Goal: Transaction & Acquisition: Purchase product/service

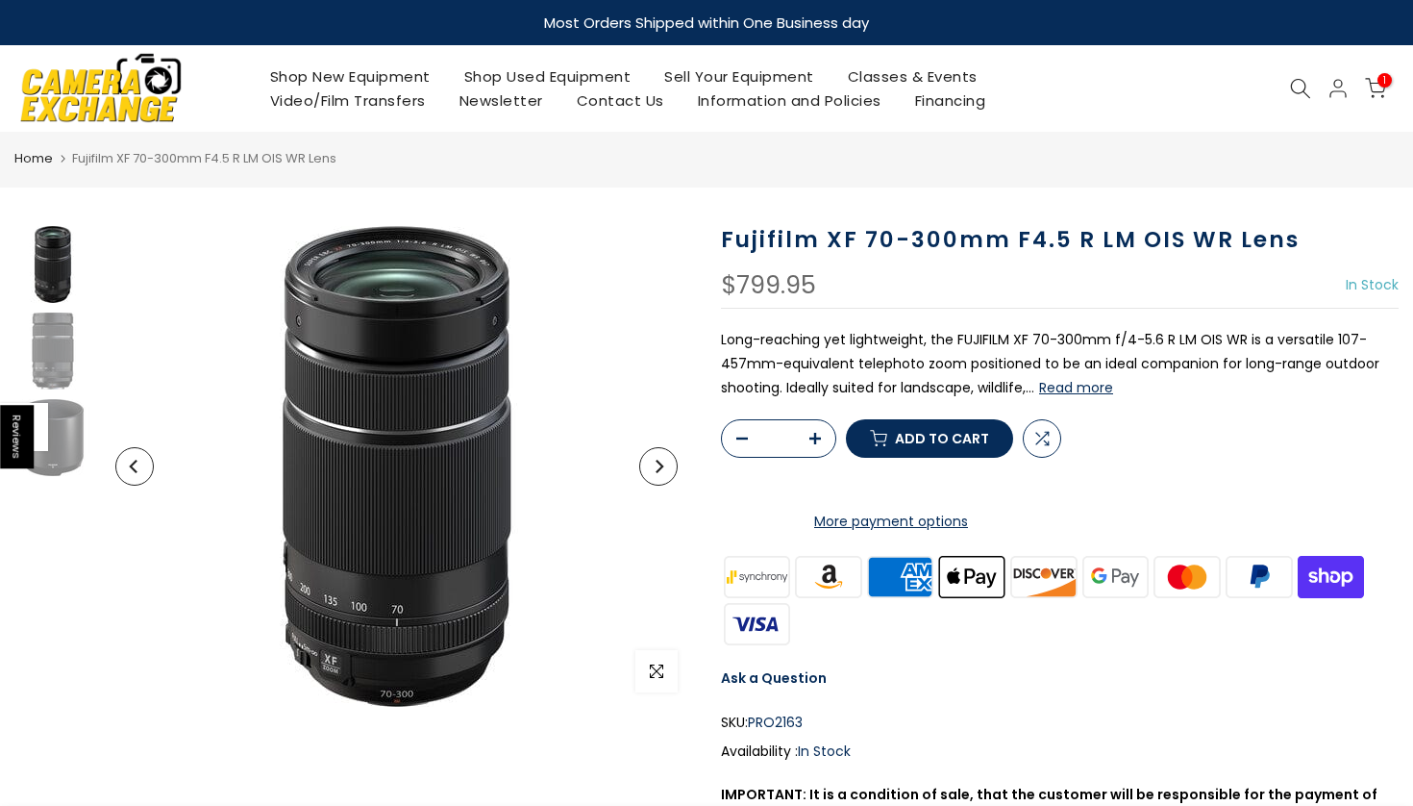
click at [1296, 81] on icon at bounding box center [1300, 88] width 21 height 21
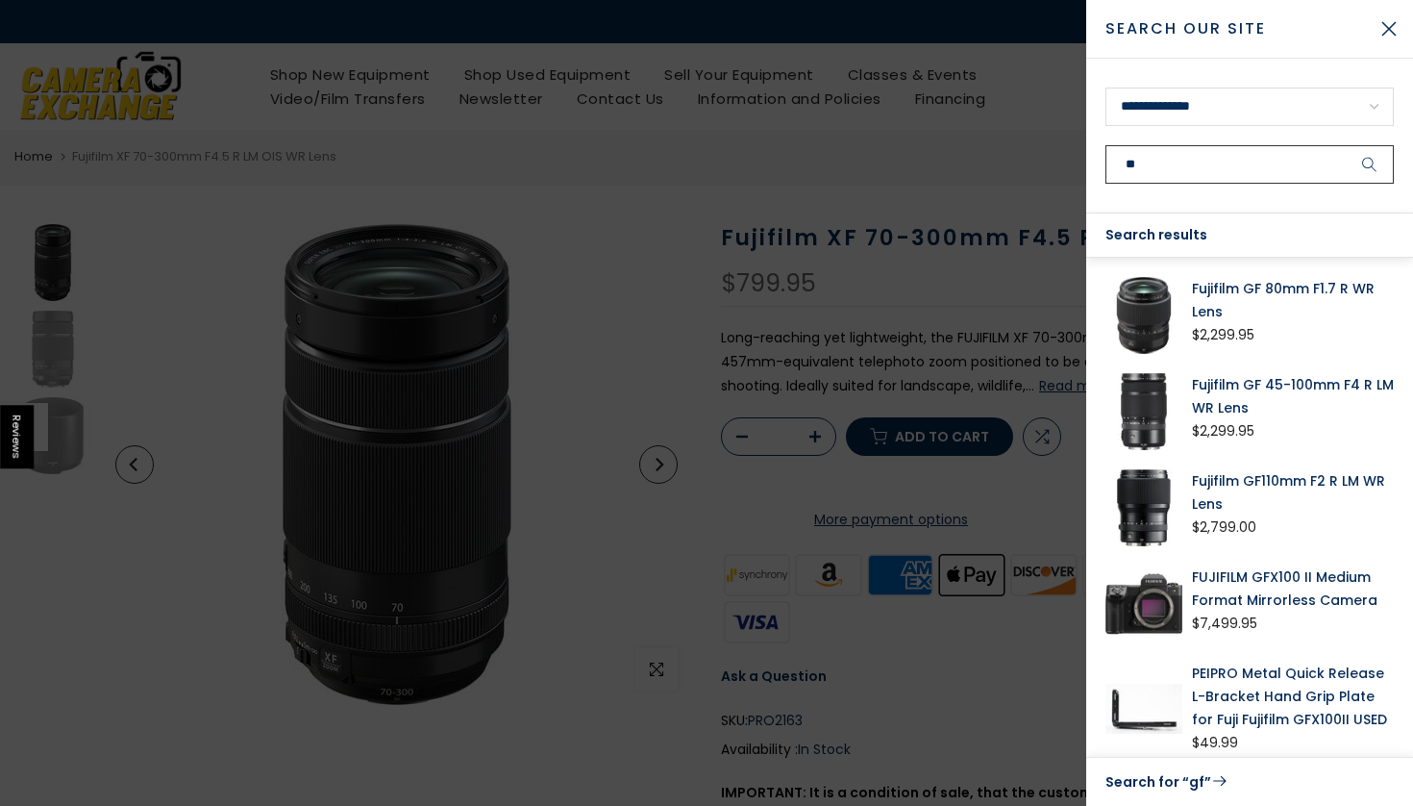
type input "**"
click at [1268, 282] on link "Fujifilm GF 80mm F1.7 R WR Lens" at bounding box center [1293, 300] width 202 height 46
click at [1222, 595] on link "FUJIFILM GFX100 II Medium Format Mirrorless Camera" at bounding box center [1293, 588] width 202 height 46
click at [1236, 284] on link "Fujifilm GF 80mm F1.7 R WR Lens" at bounding box center [1293, 300] width 202 height 46
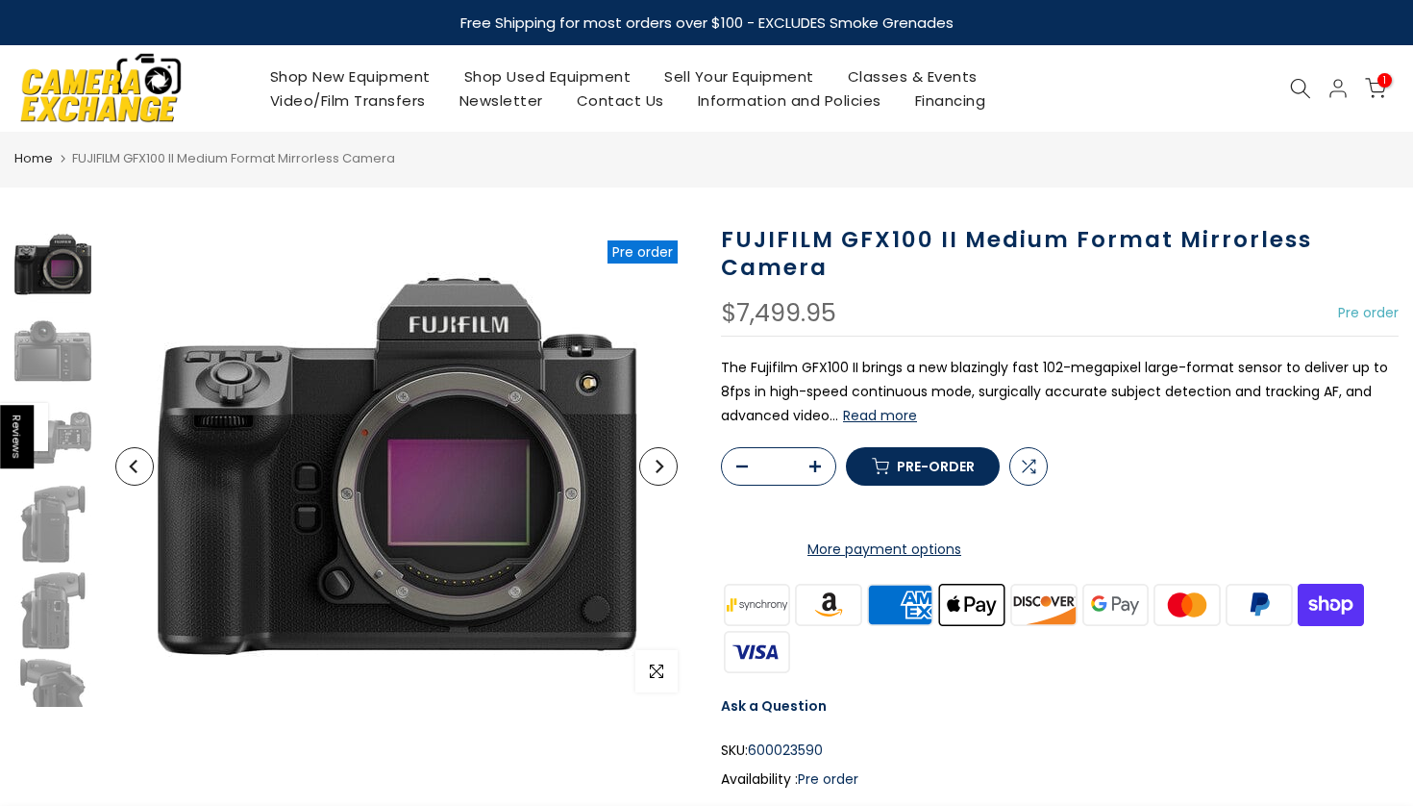
click at [941, 485] on button "Pre-order" at bounding box center [923, 466] width 154 height 38
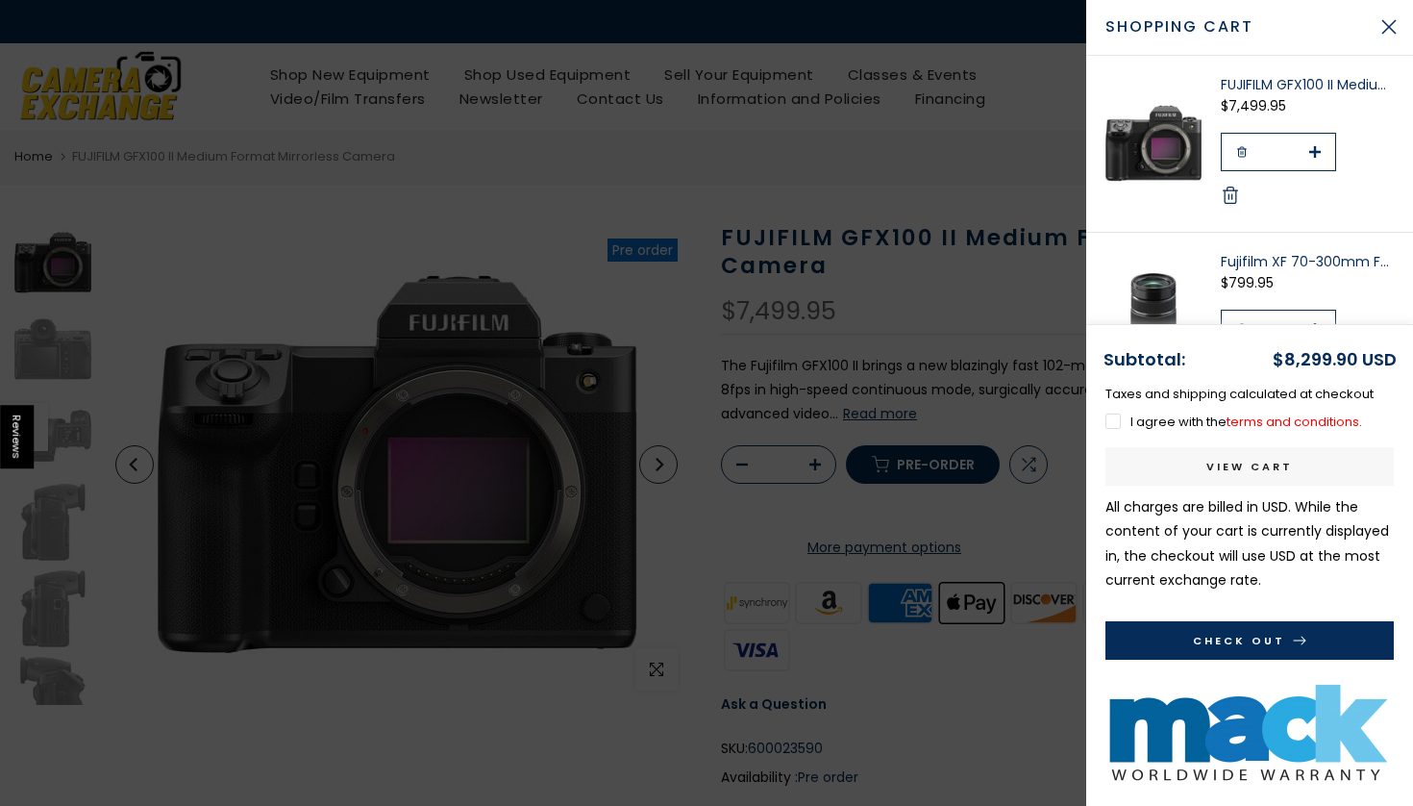
click at [994, 139] on div at bounding box center [706, 403] width 1413 height 806
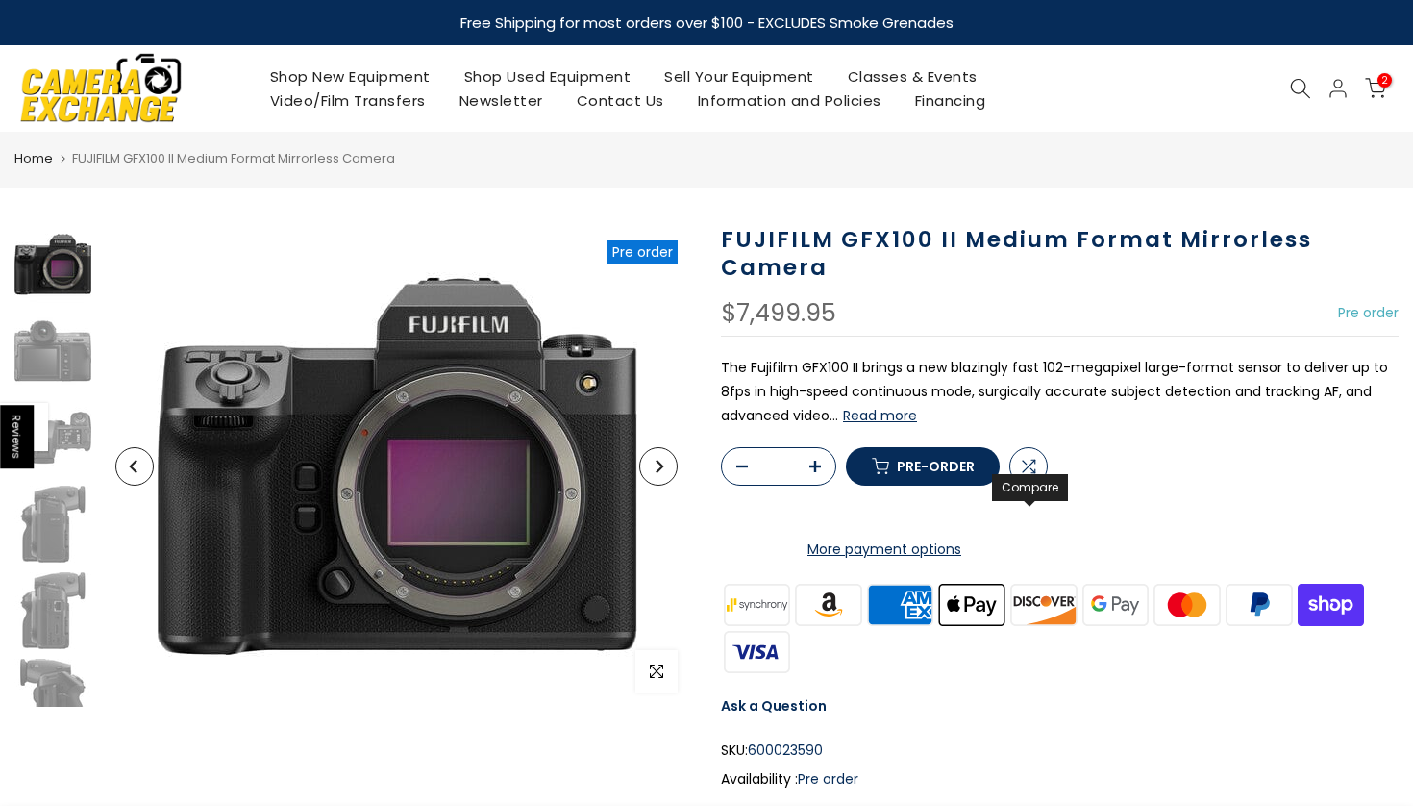
click at [1023, 475] on span at bounding box center [1028, 466] width 17 height 17
click at [310, 76] on link "Shop New Equipment" at bounding box center [350, 76] width 194 height 24
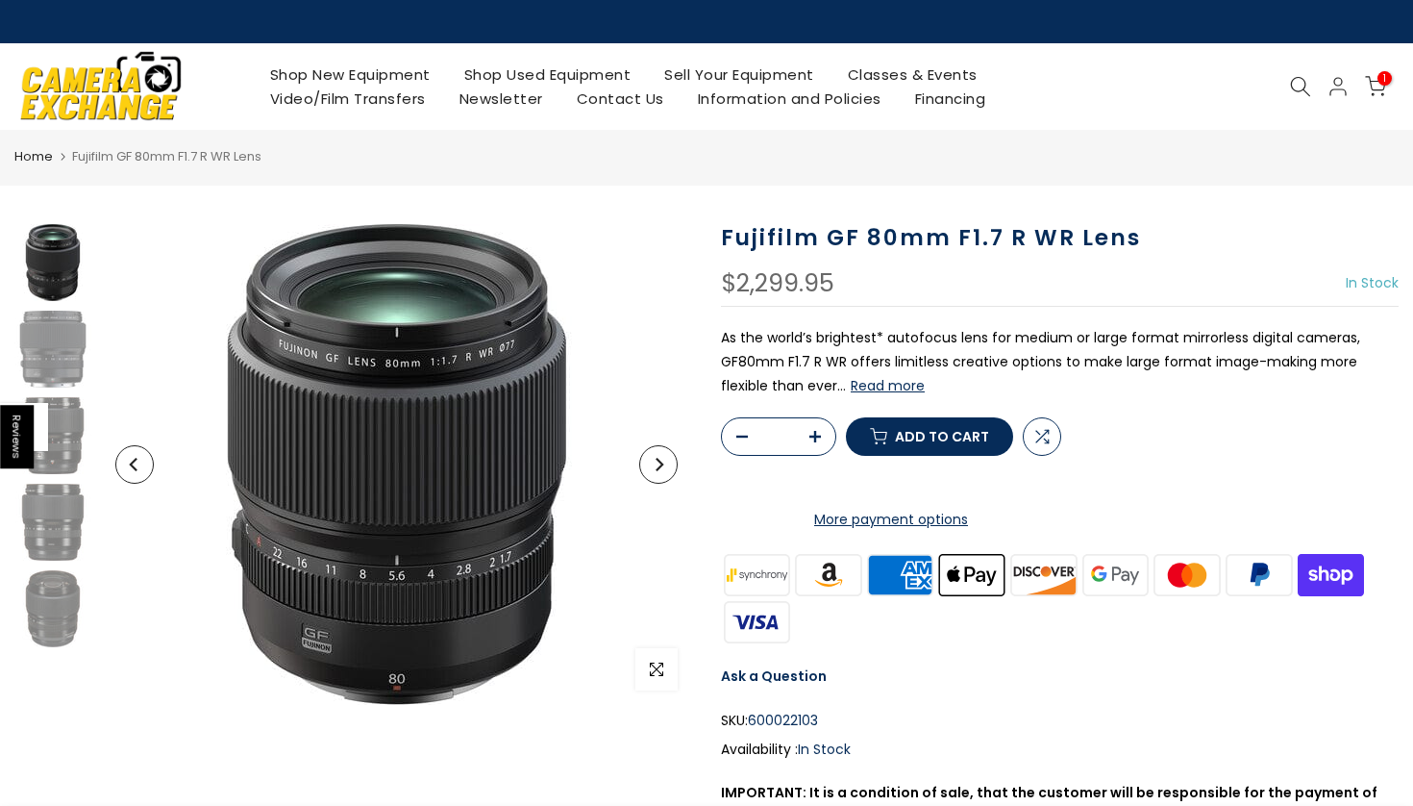
click at [1292, 87] on icon at bounding box center [1300, 86] width 21 height 21
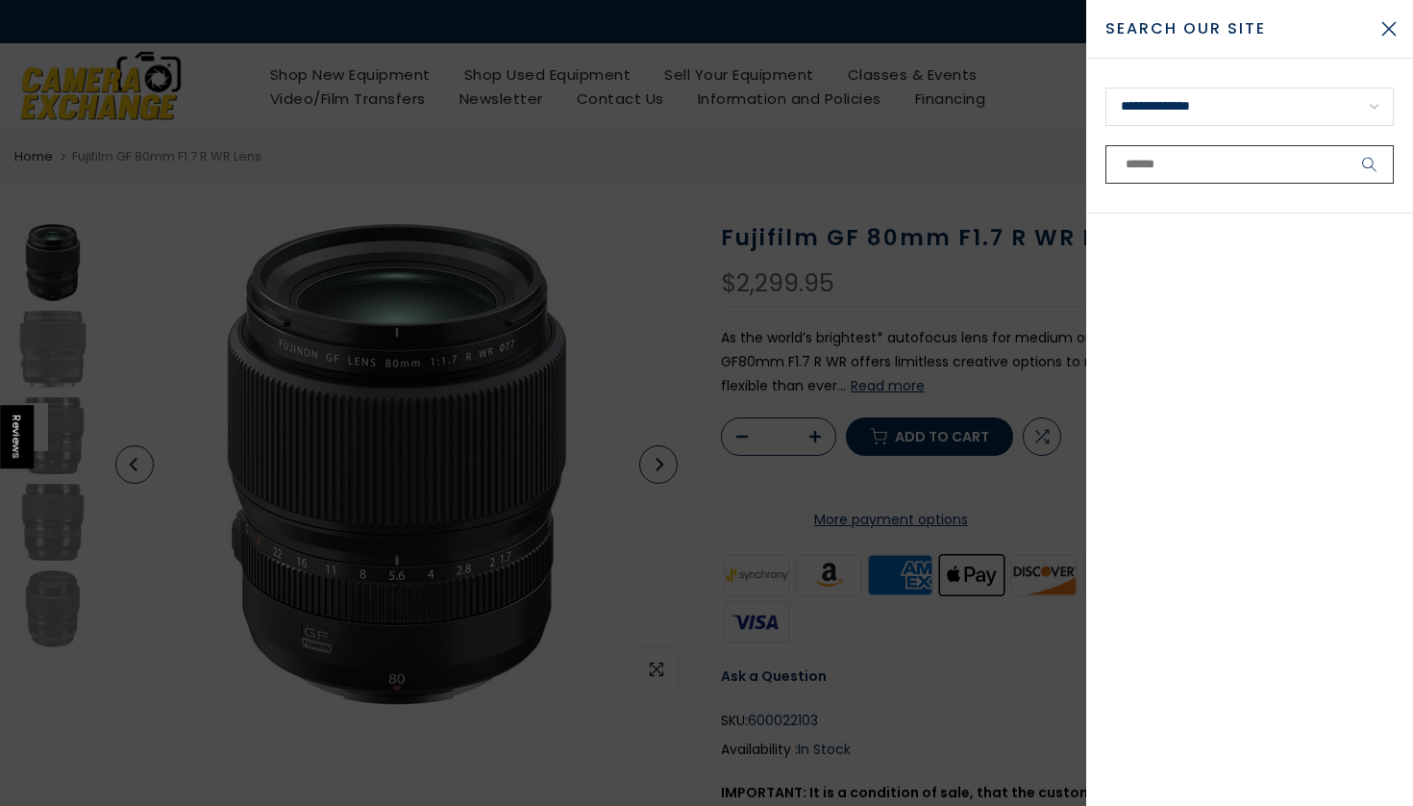
type input "*"
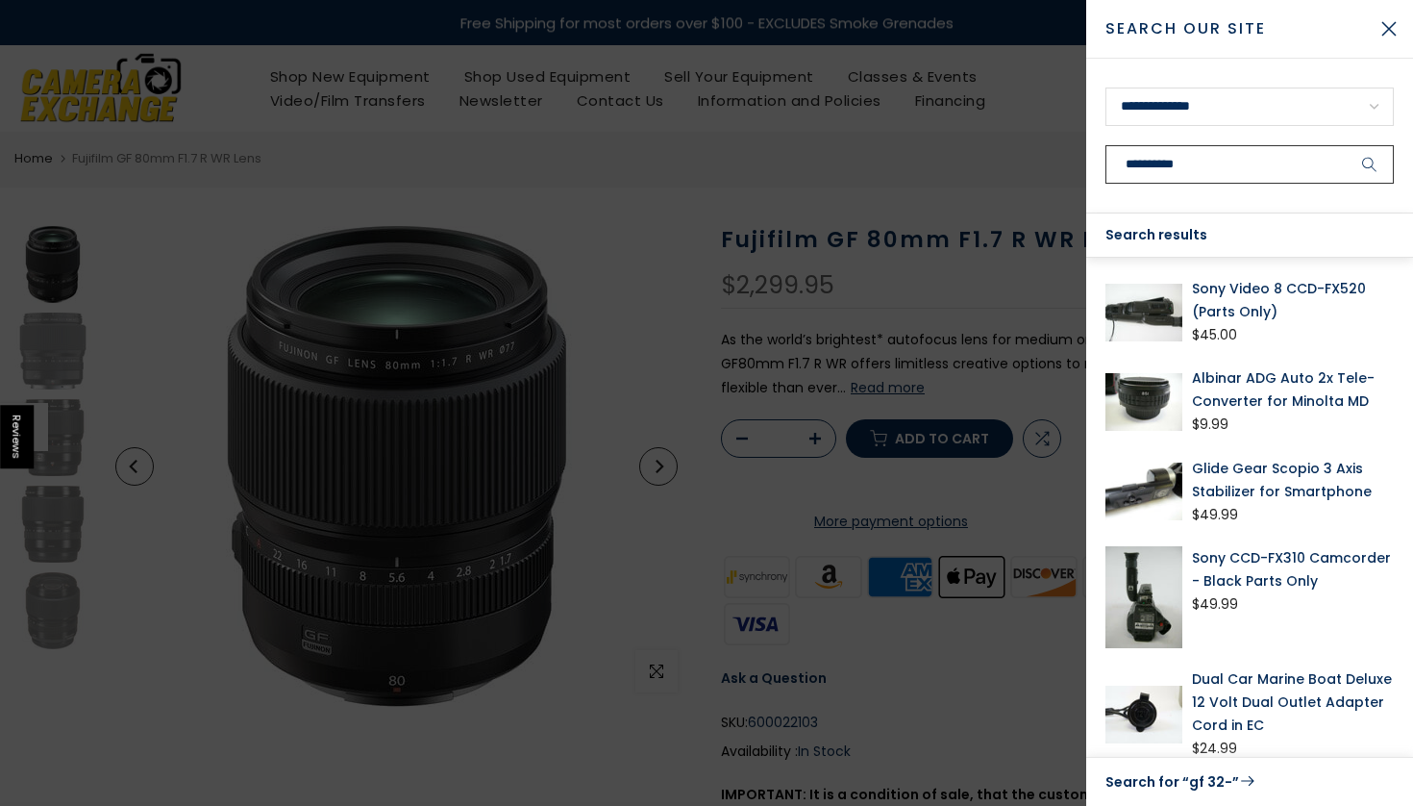
type input "**********"
click at [1370, 164] on button "submit" at bounding box center [1370, 164] width 48 height 38
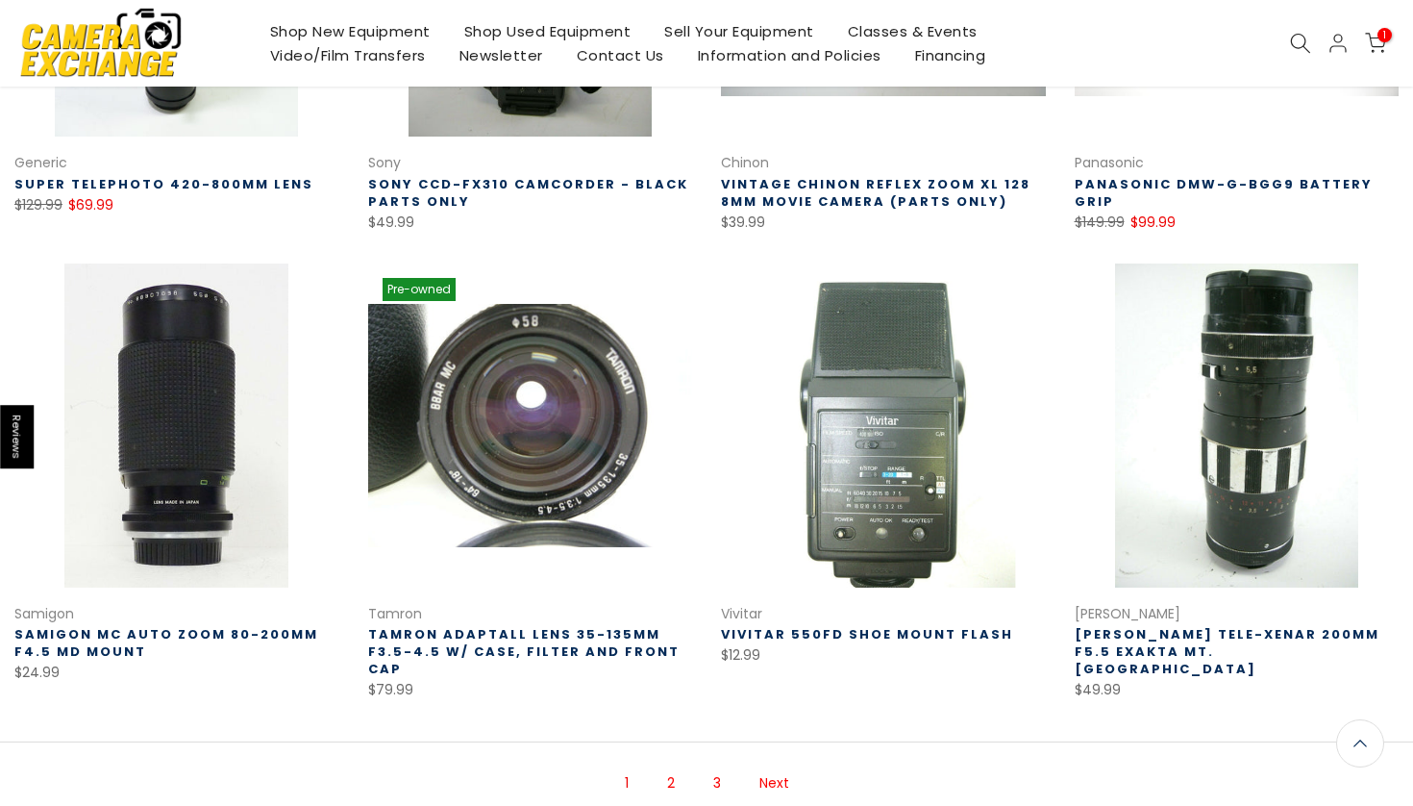
scroll to position [1041, 0]
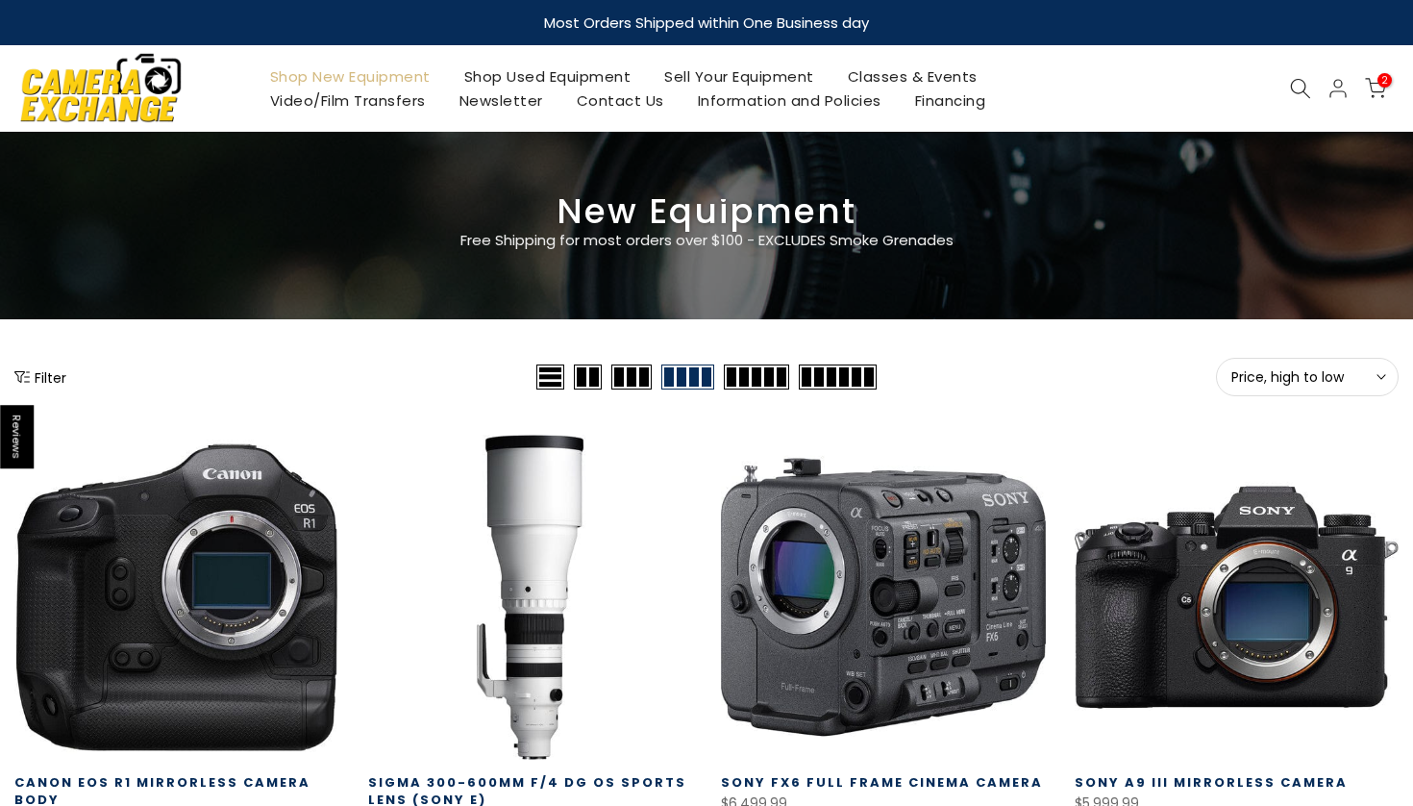
click at [164, 110] on img at bounding box center [100, 87] width 163 height 83
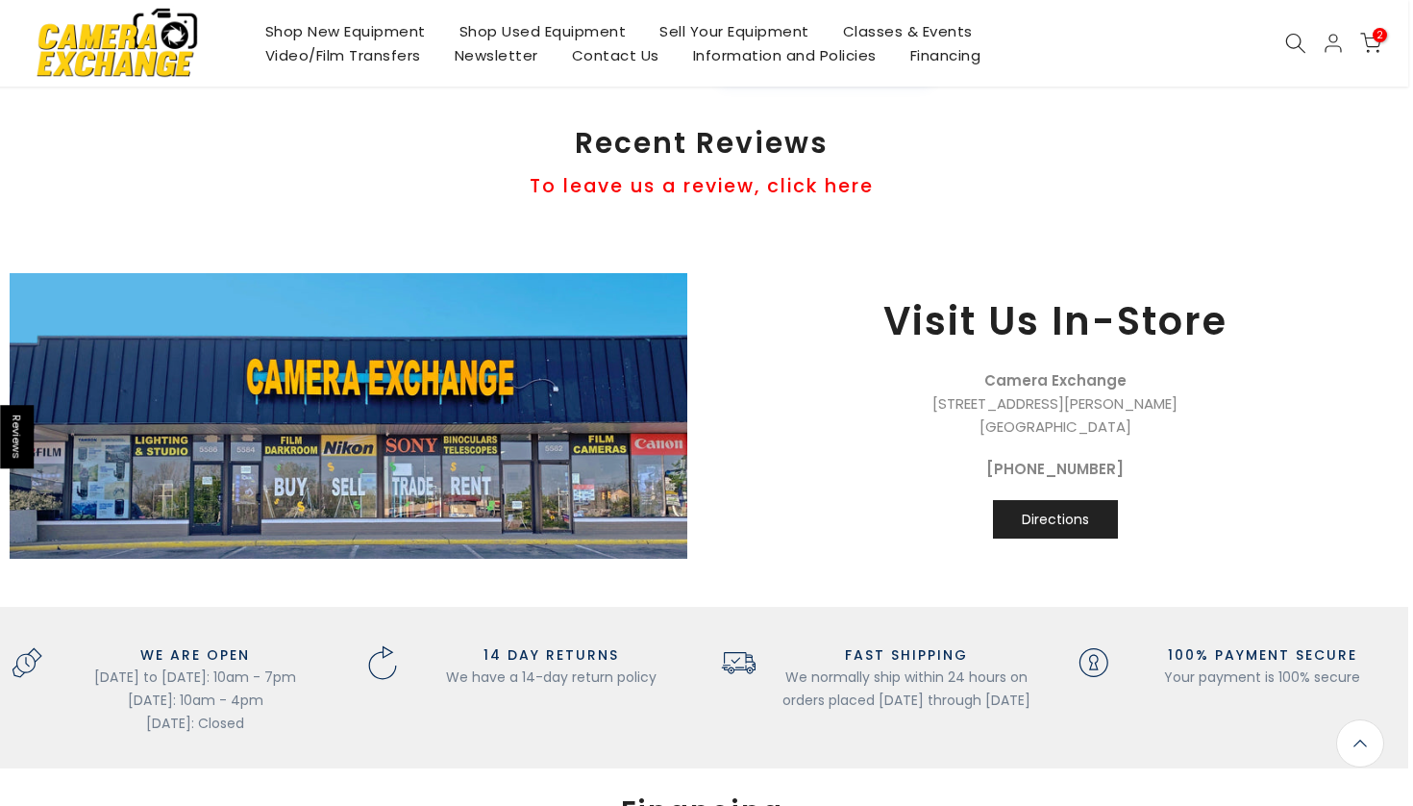
scroll to position [2001, 5]
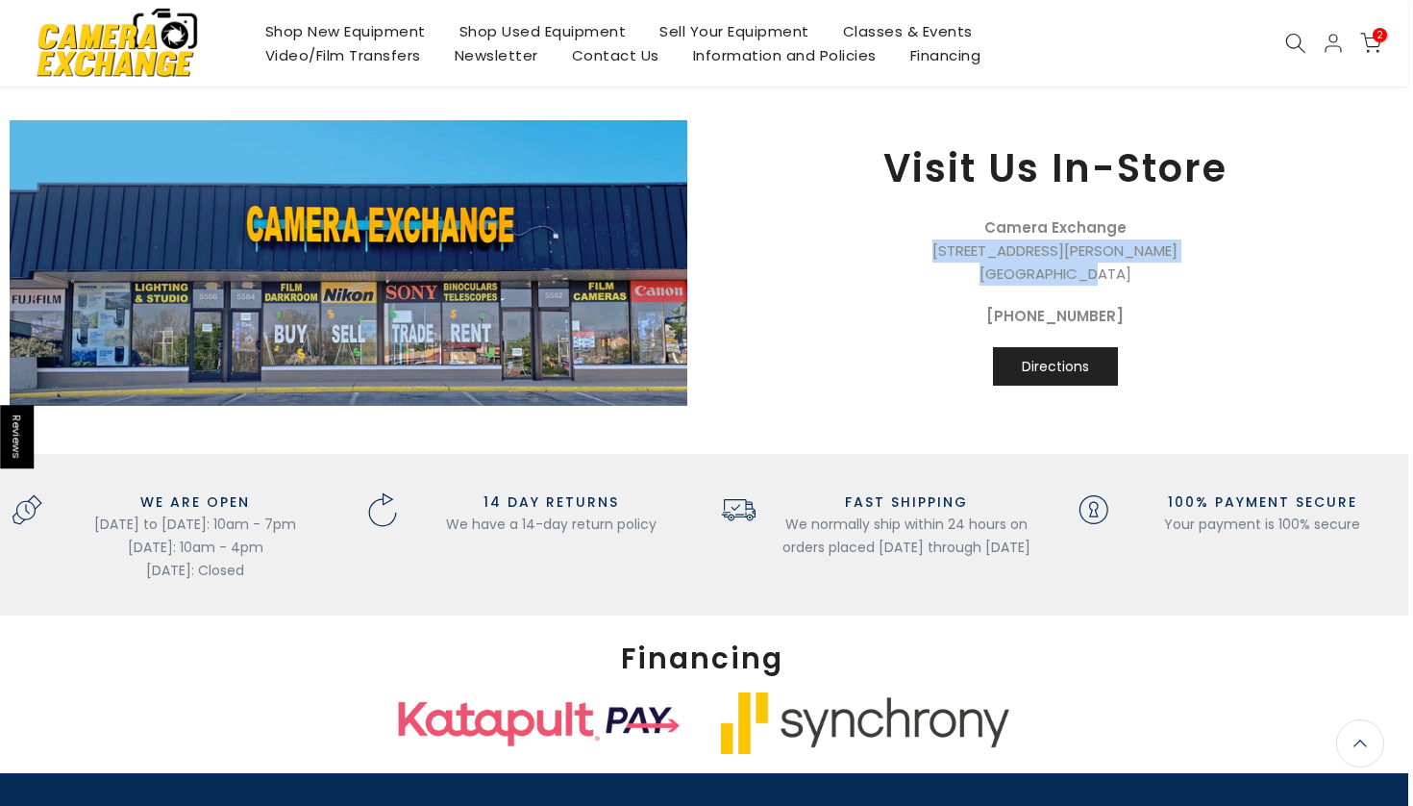
drag, startPoint x: 985, startPoint y: 387, endPoint x: 1080, endPoint y: 265, distance: 154.2
click at [1080, 265] on p "Camera Exchange 5582 Dixie Highway Waterford, MI 48329" at bounding box center [1055, 250] width 659 height 69
copy p "5582 Dixie Highway Waterford, MI"
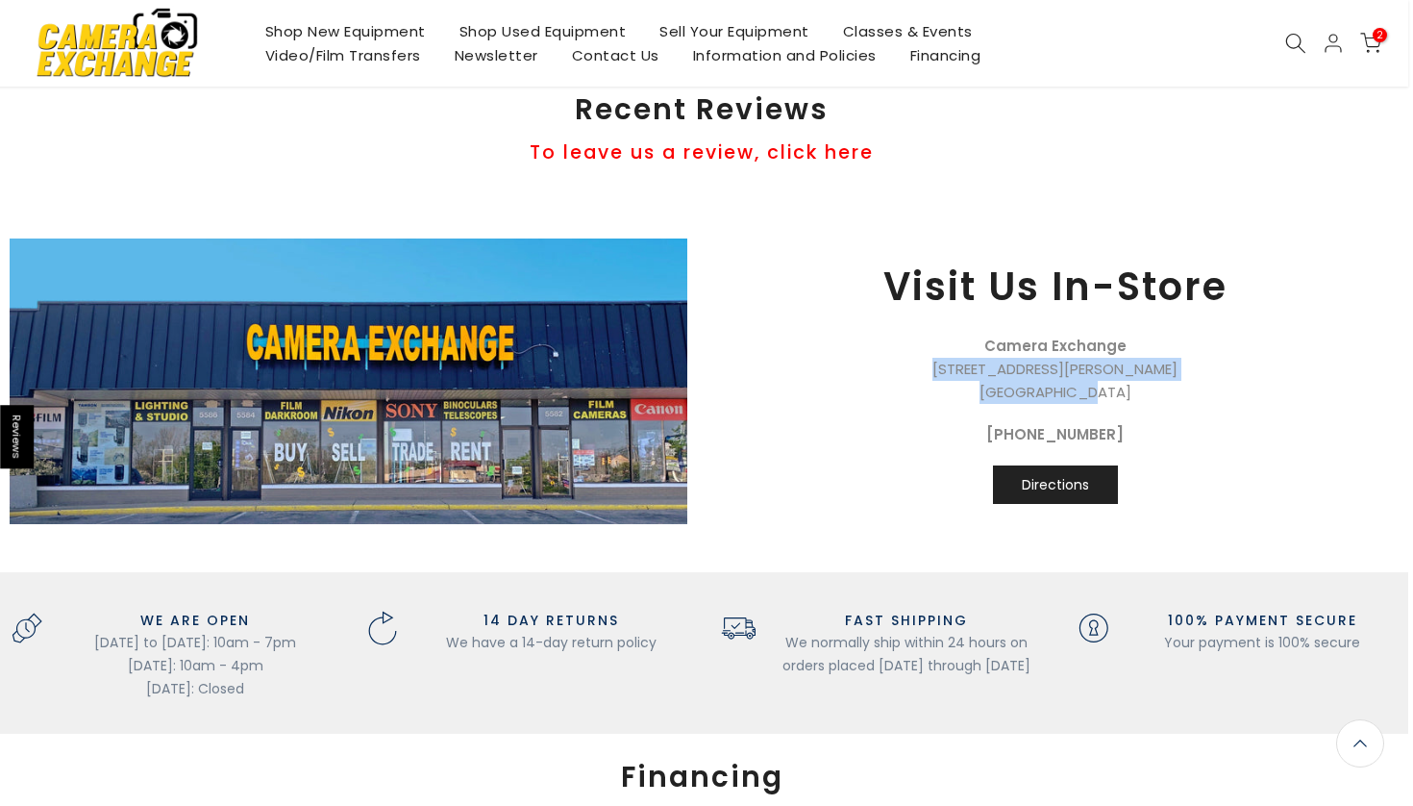
scroll to position [1886, 5]
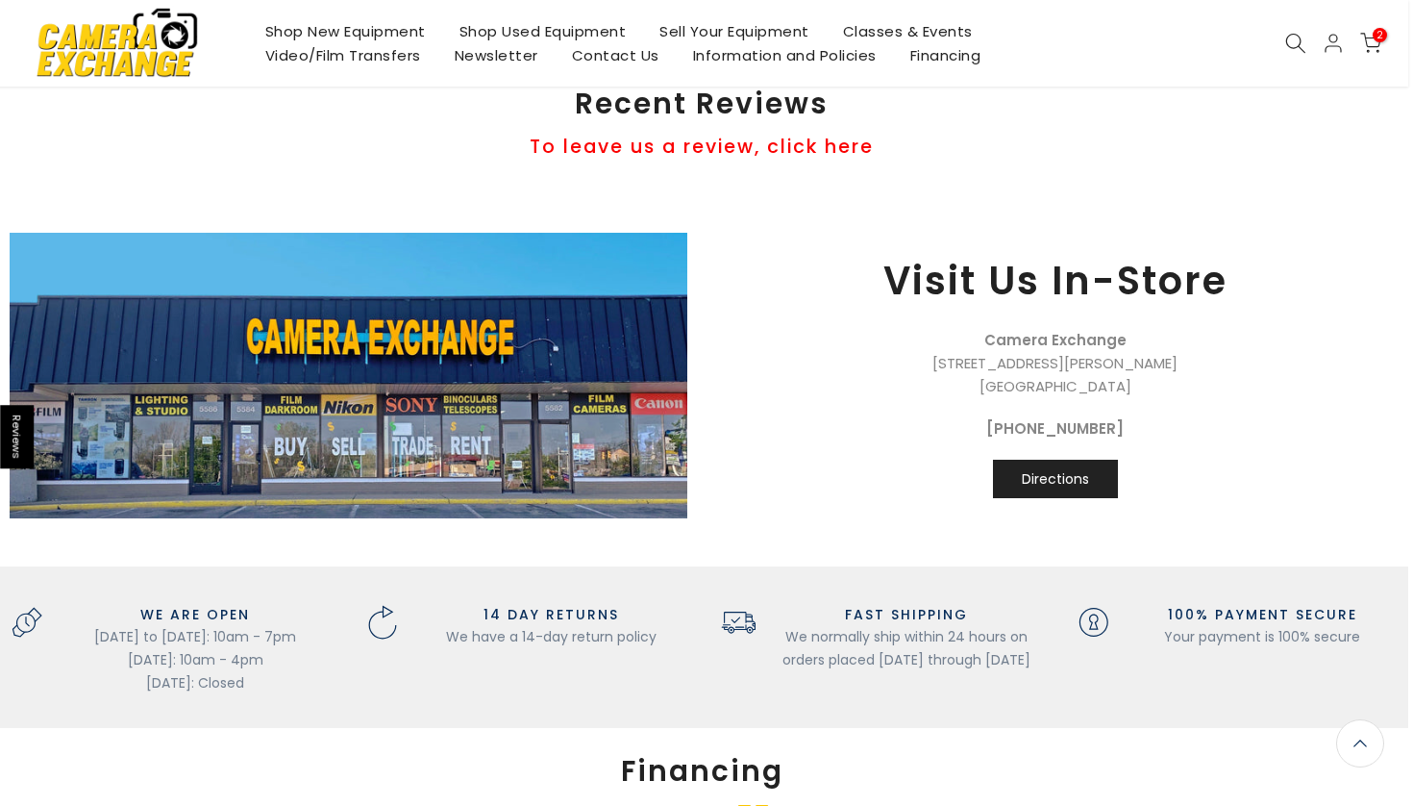
click at [838, 242] on div "Visit Us In-Store Camera Exchange 5582 Dixie Highway Waterford, MI 48329 248-62…" at bounding box center [701, 361] width 1413 height 314
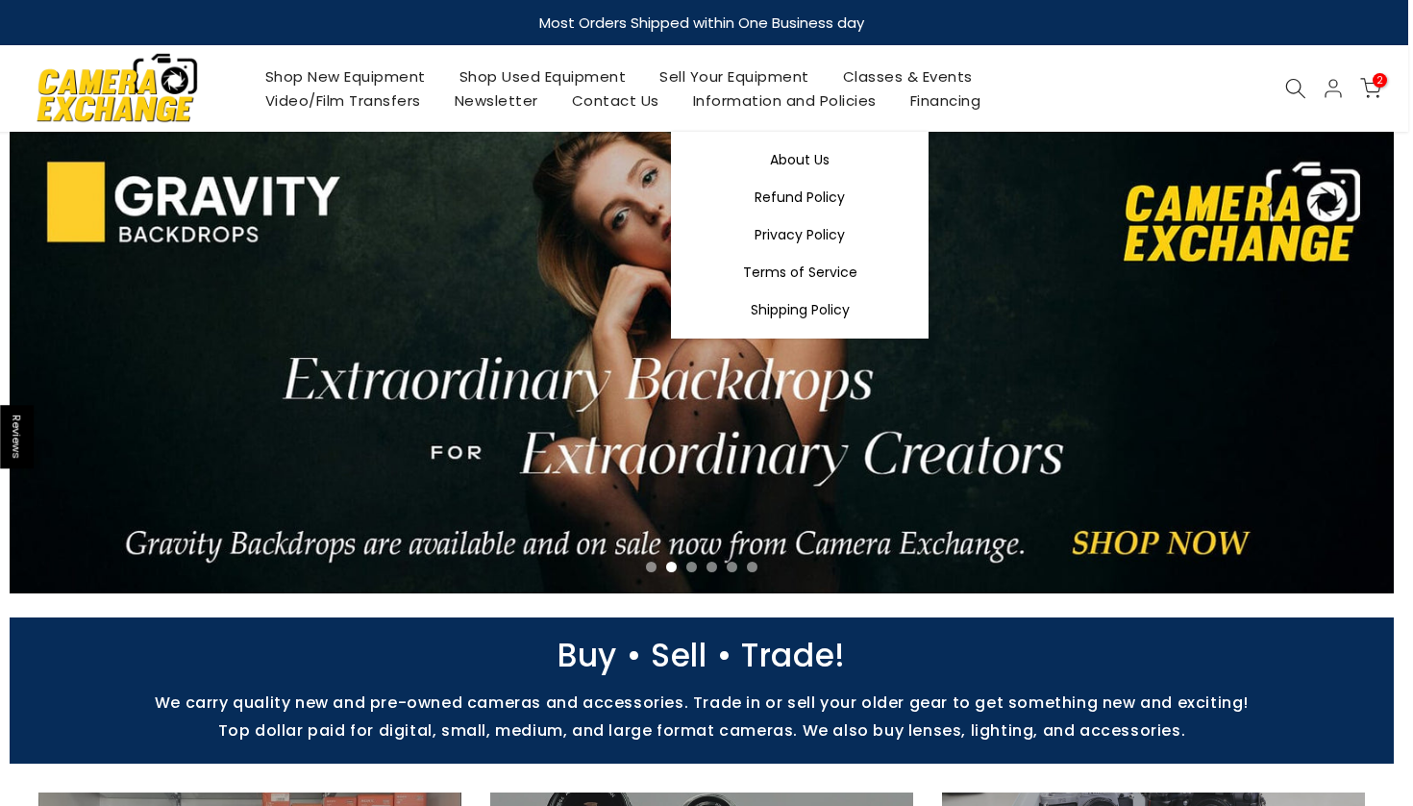
scroll to position [0, 5]
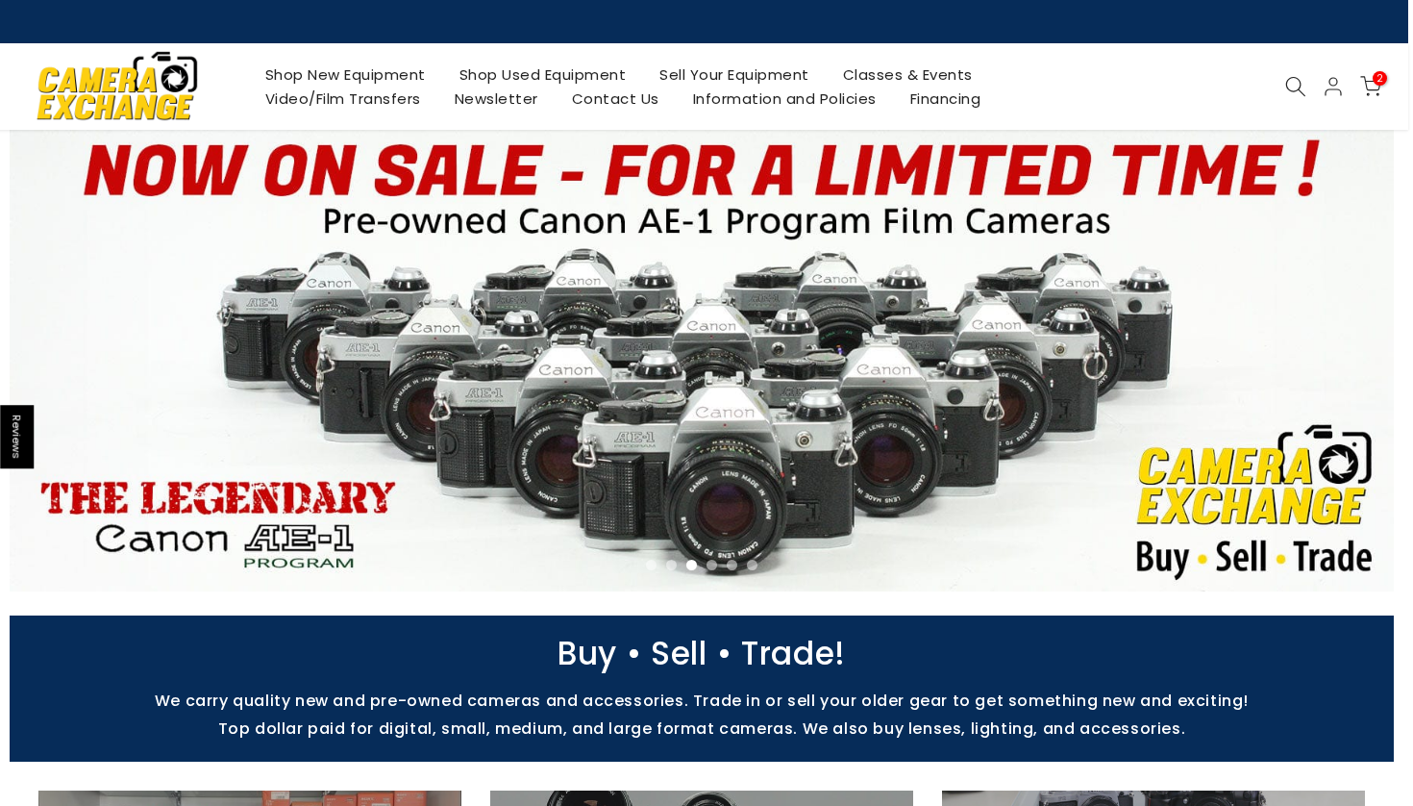
click at [1288, 87] on icon at bounding box center [1295, 86] width 21 height 21
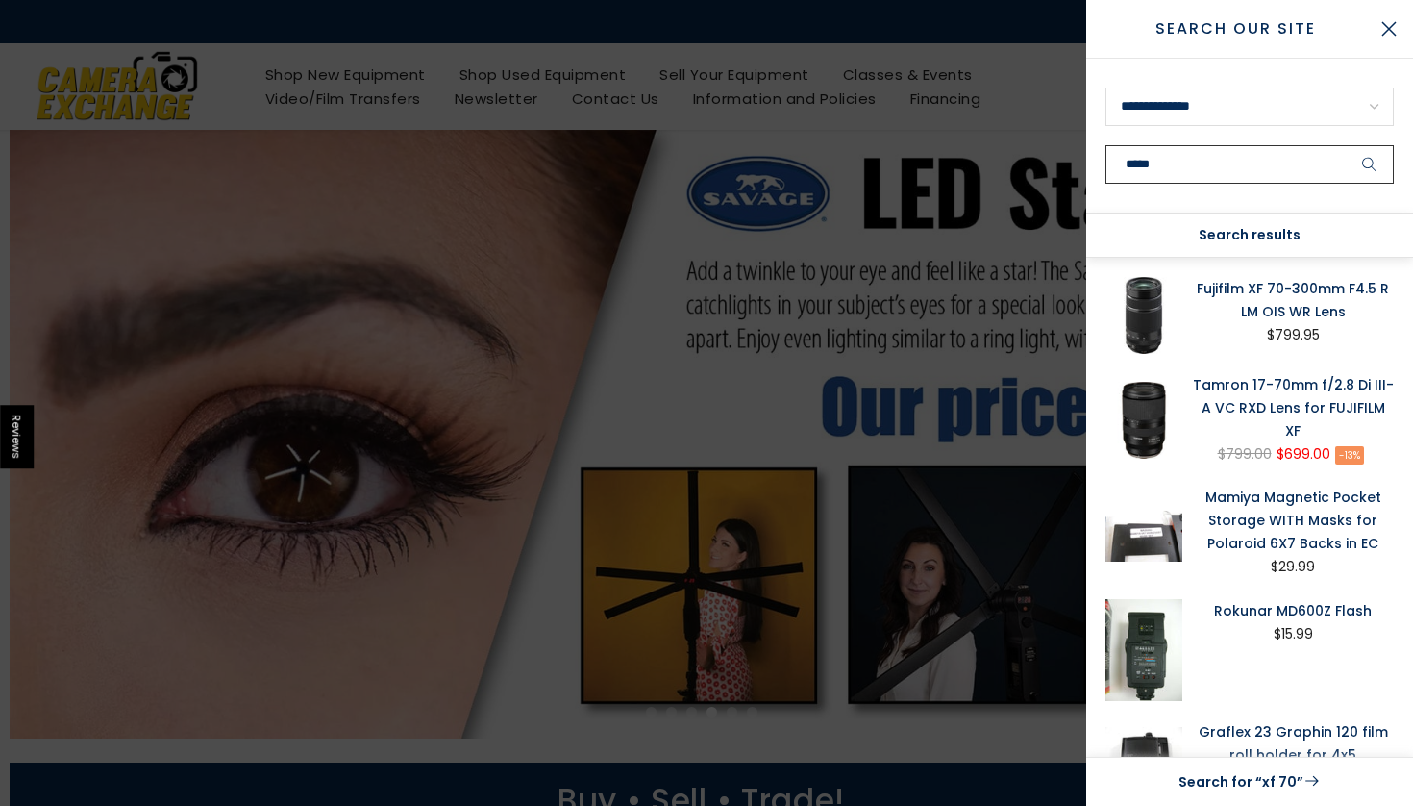
type input "*****"
click at [1275, 303] on link "Fujifilm XF 70-300mm F4.5 R LM OIS WR Lens" at bounding box center [1293, 300] width 202 height 46
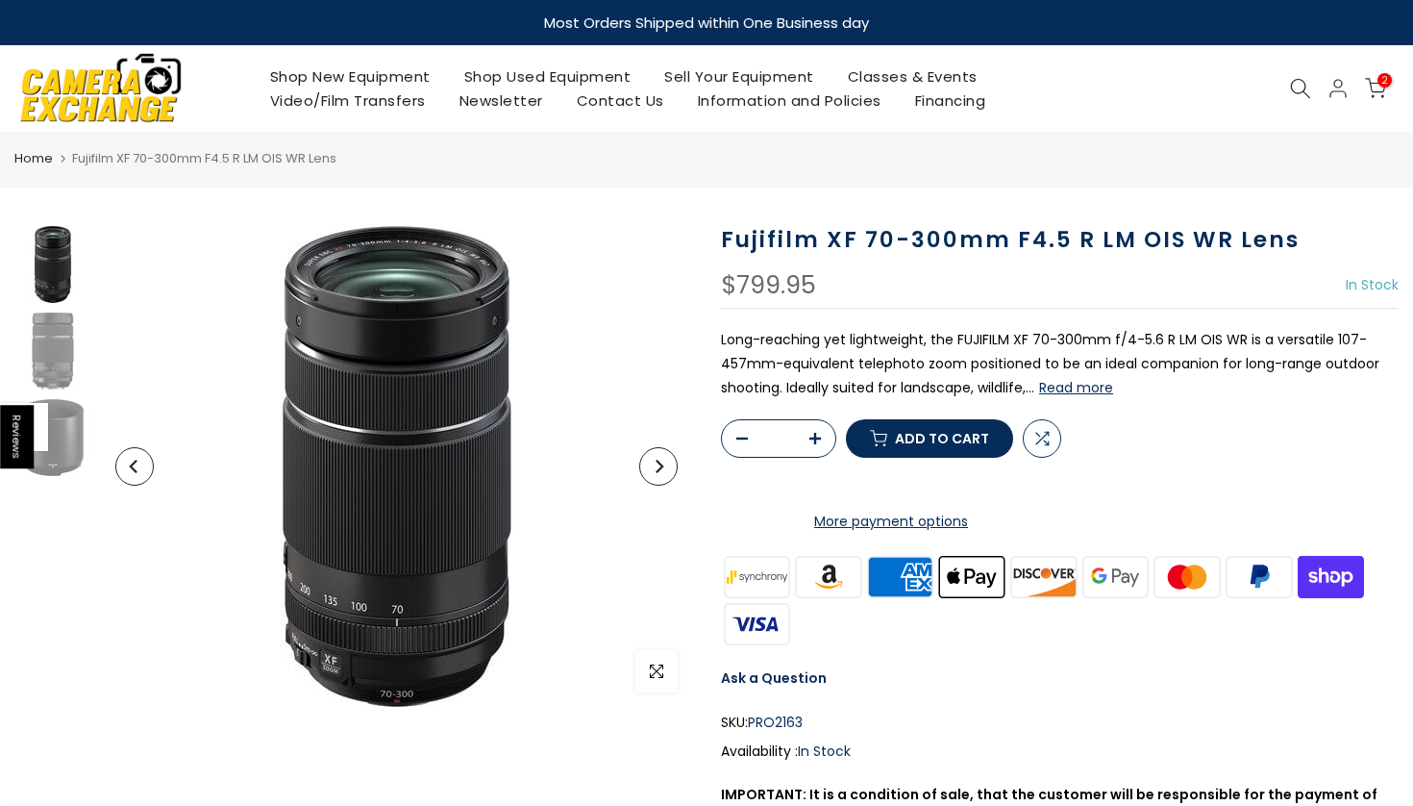
click at [1295, 95] on icon at bounding box center [1300, 88] width 21 height 21
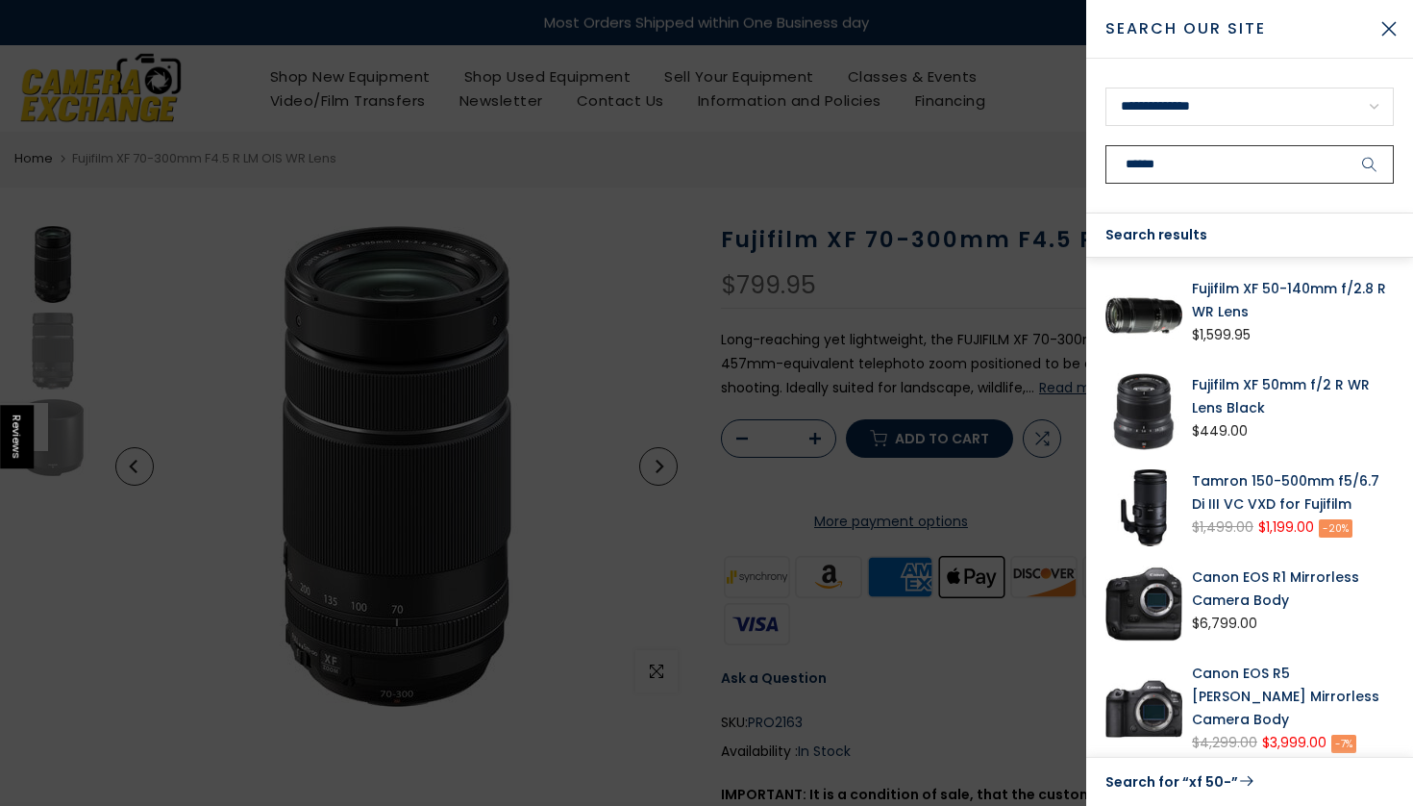
type input "******"
click at [1253, 279] on link "Fujifilm XF 50-140mm f/2.8 R WR Lens" at bounding box center [1293, 300] width 202 height 46
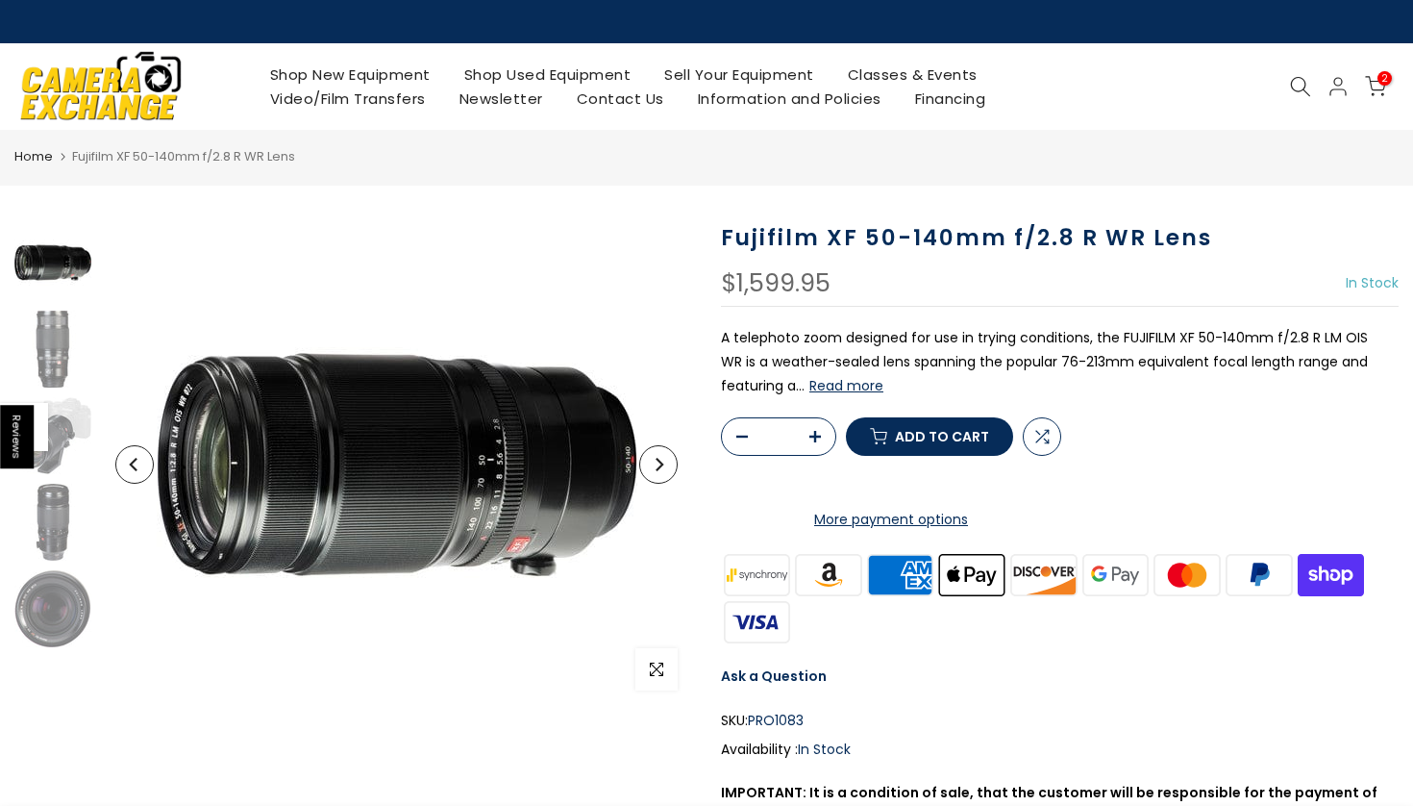
click at [1385, 84] on span "2" at bounding box center [1385, 78] width 14 height 14
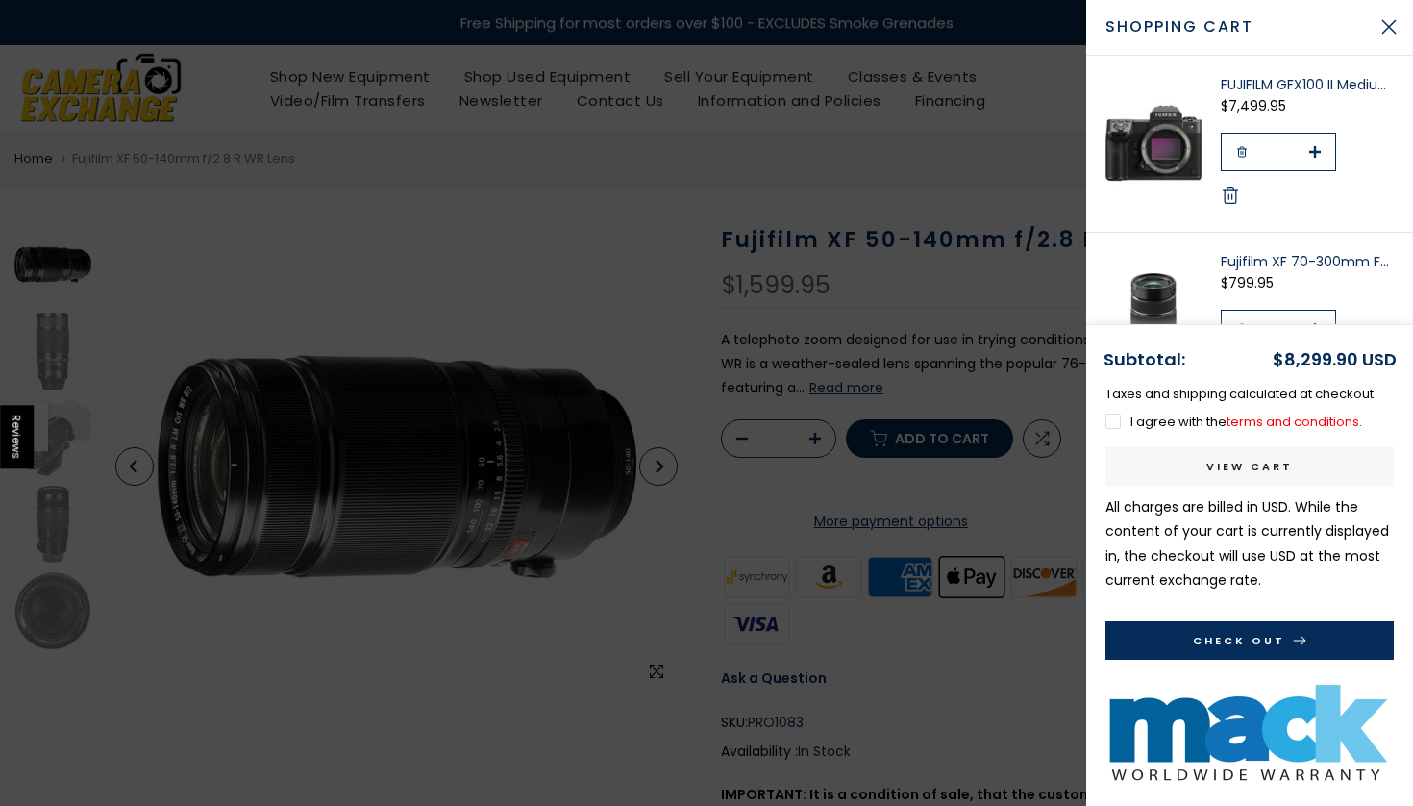
click at [990, 159] on div at bounding box center [706, 403] width 1413 height 806
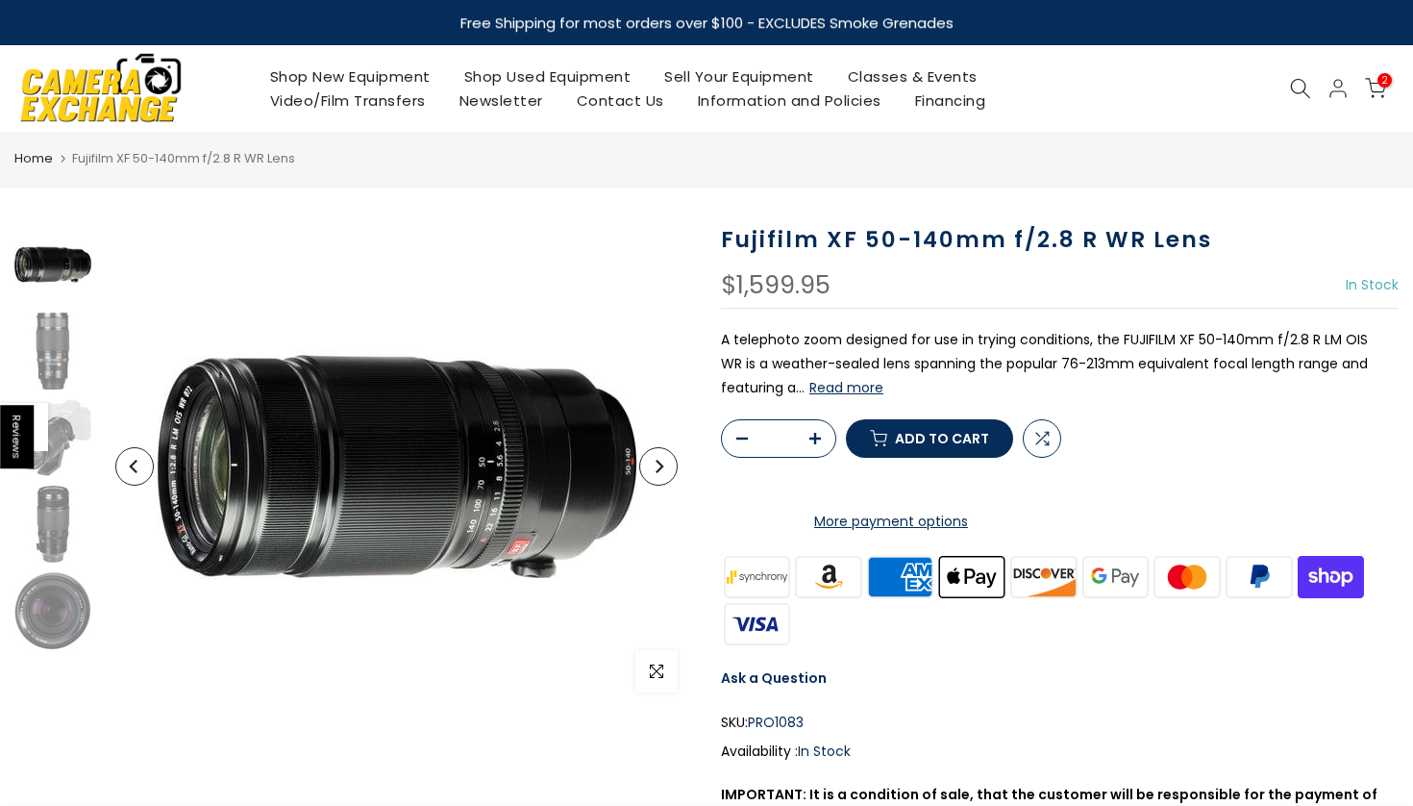
click at [1303, 89] on icon at bounding box center [1300, 88] width 21 height 21
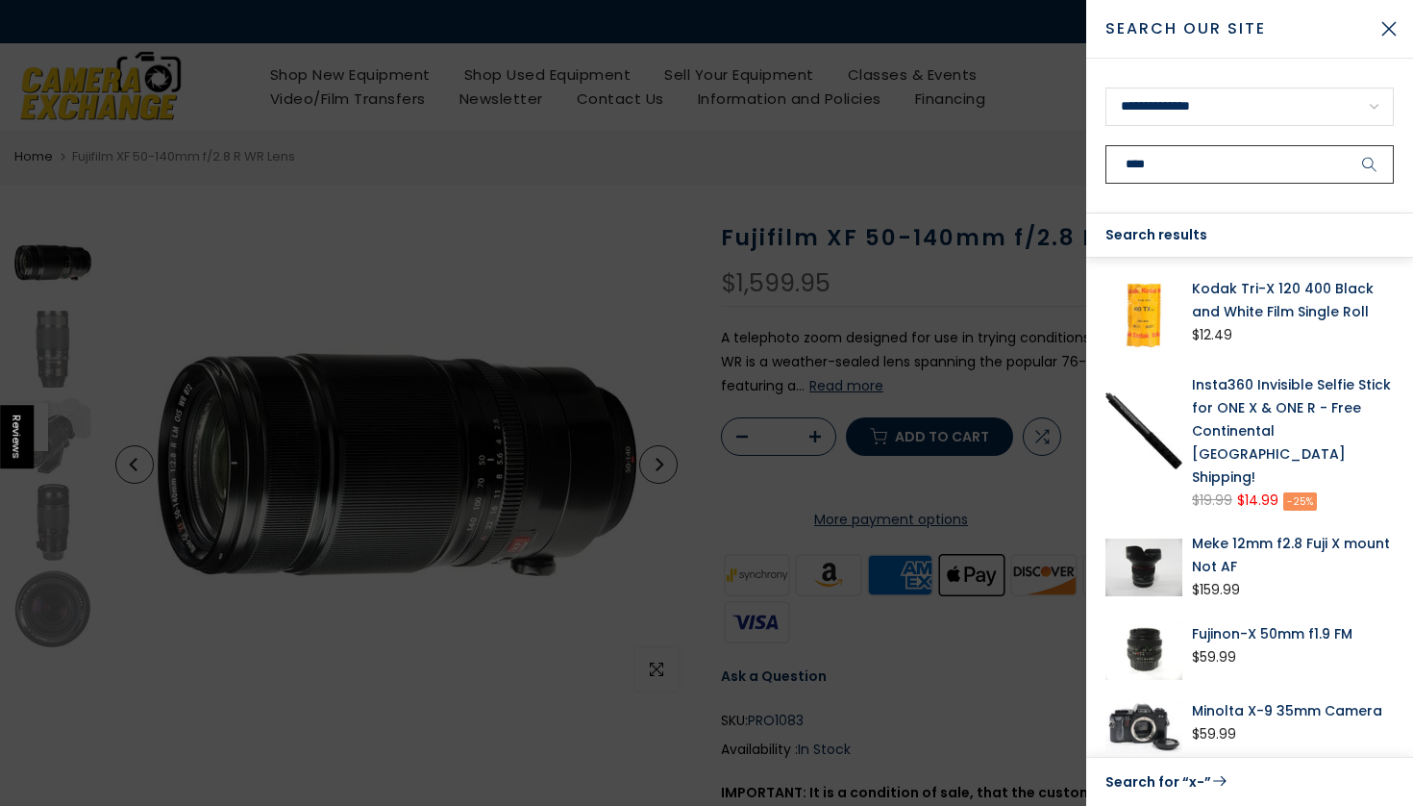
type input "****"
click at [1370, 164] on button "submit" at bounding box center [1370, 164] width 48 height 38
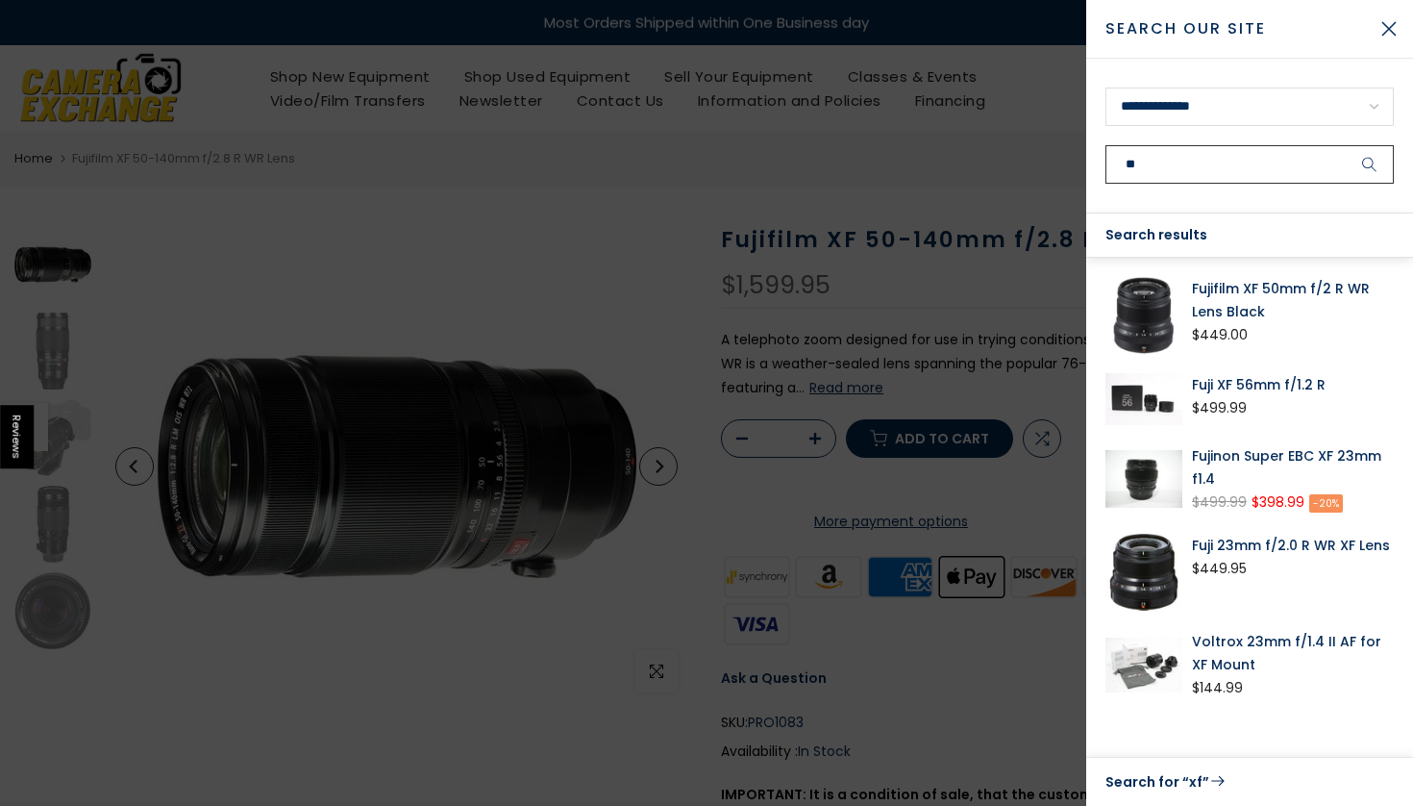
type input "*"
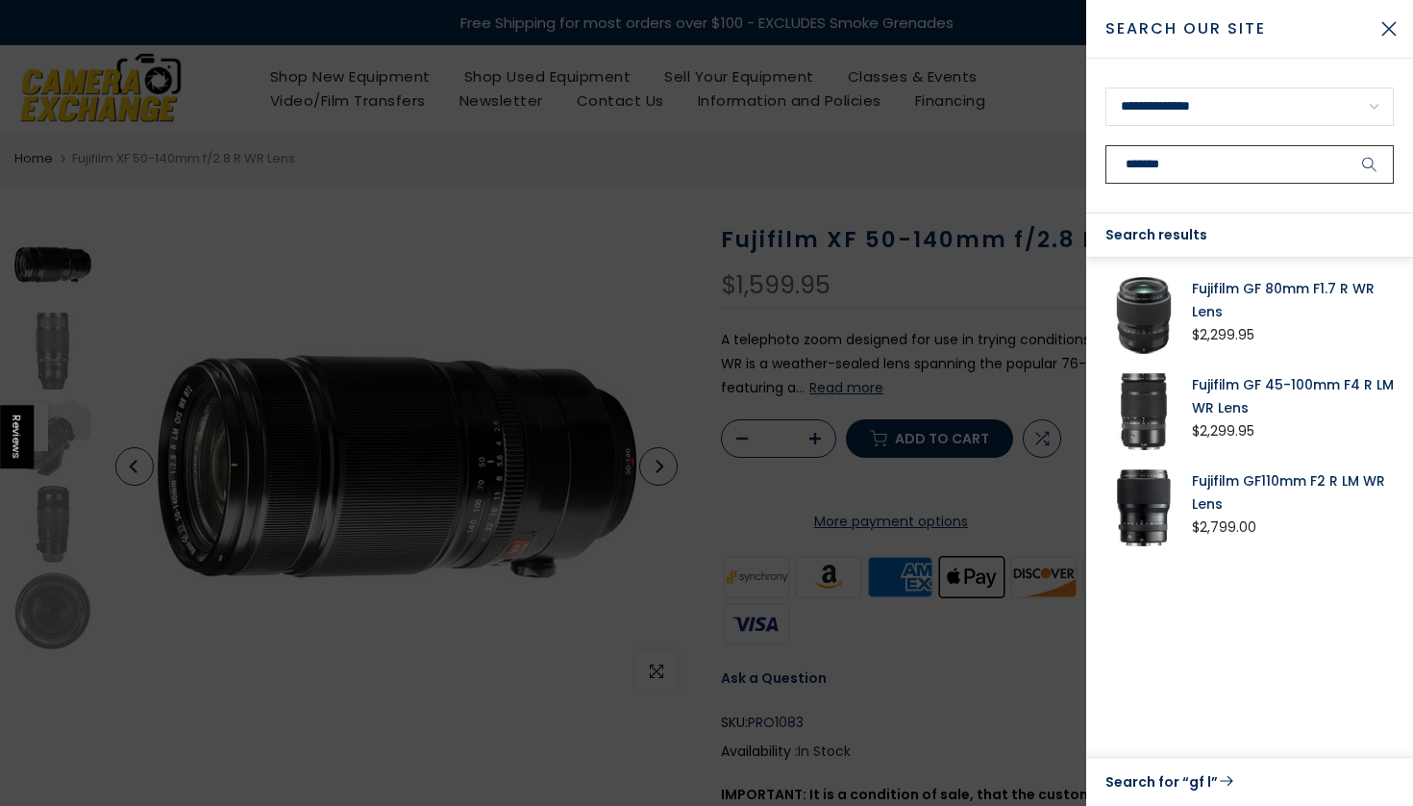
type input "*******"
click at [1370, 164] on button "submit" at bounding box center [1370, 164] width 48 height 38
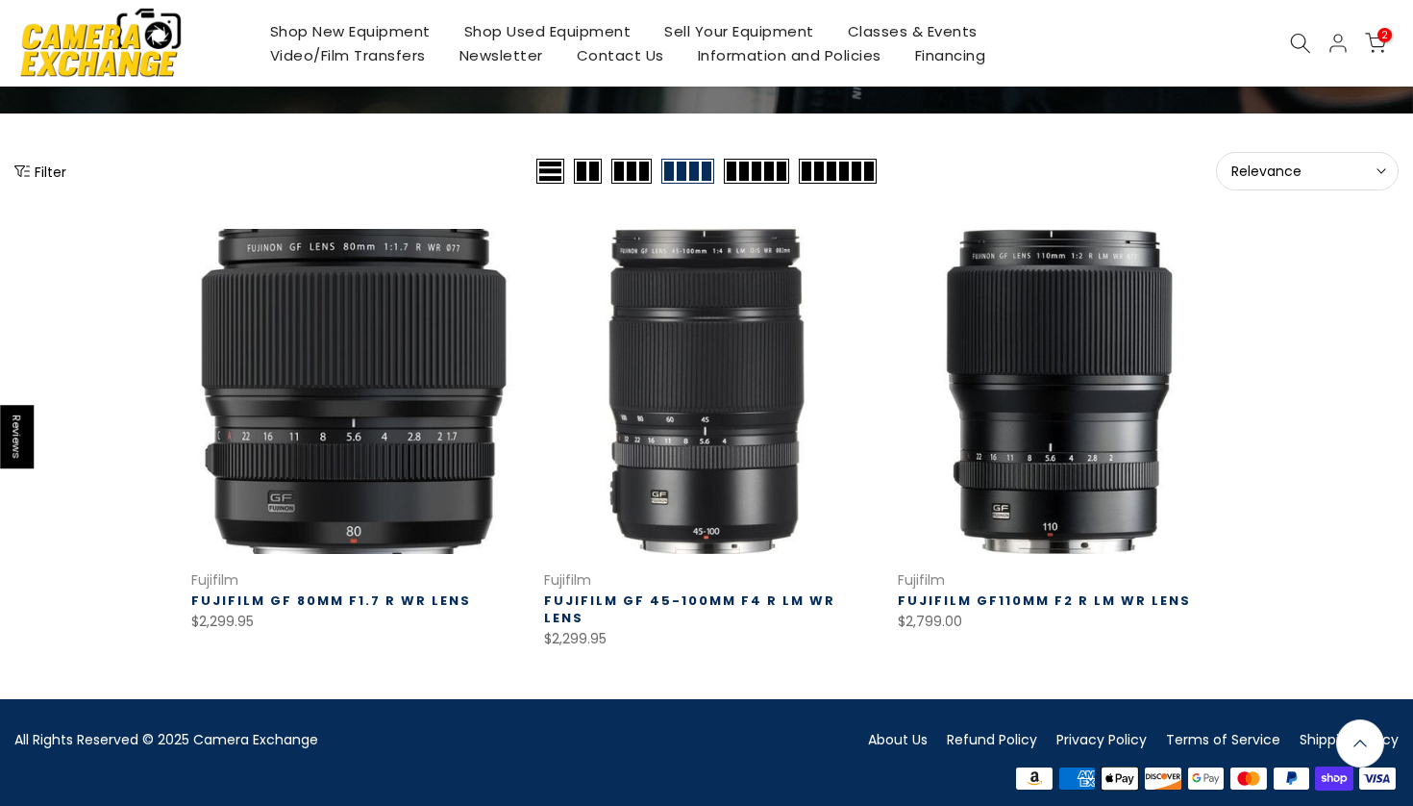
scroll to position [174, 0]
